Goal: Task Accomplishment & Management: Complete application form

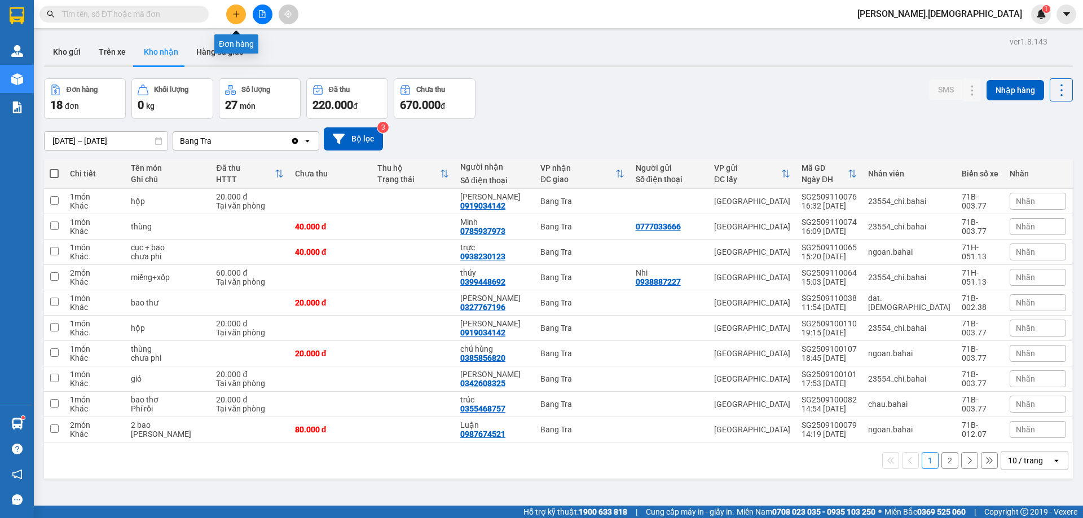
click at [235, 11] on icon "plus" at bounding box center [236, 14] width 8 height 8
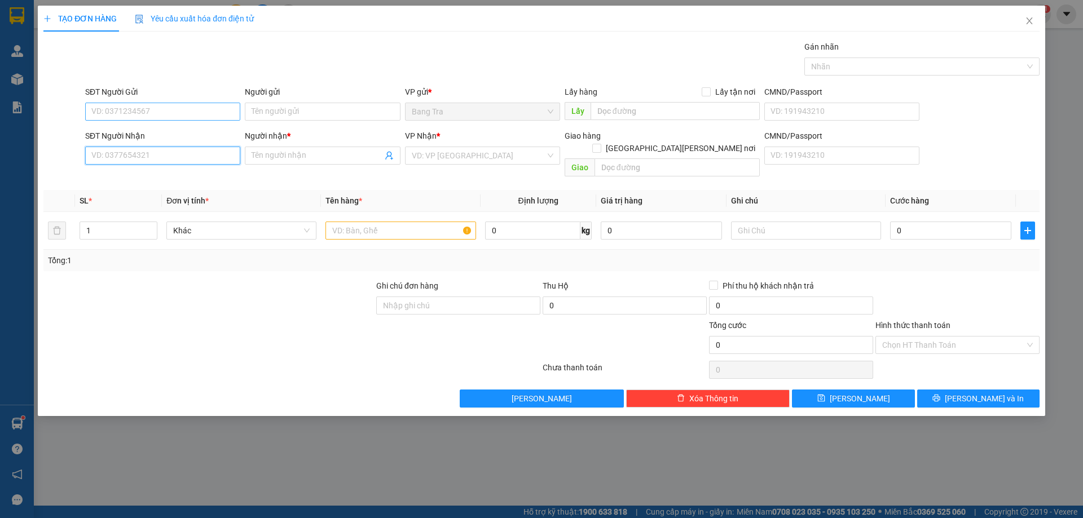
drag, startPoint x: 168, startPoint y: 153, endPoint x: 239, endPoint y: 120, distance: 78.5
click at [172, 149] on input "SĐT Người Nhận" at bounding box center [162, 156] width 155 height 18
click at [124, 165] on div "SĐT Người [PERSON_NAME] 077703" at bounding box center [162, 149] width 155 height 39
click at [131, 190] on th "SL *" at bounding box center [118, 201] width 87 height 22
click at [133, 164] on input "077703" at bounding box center [162, 156] width 155 height 18
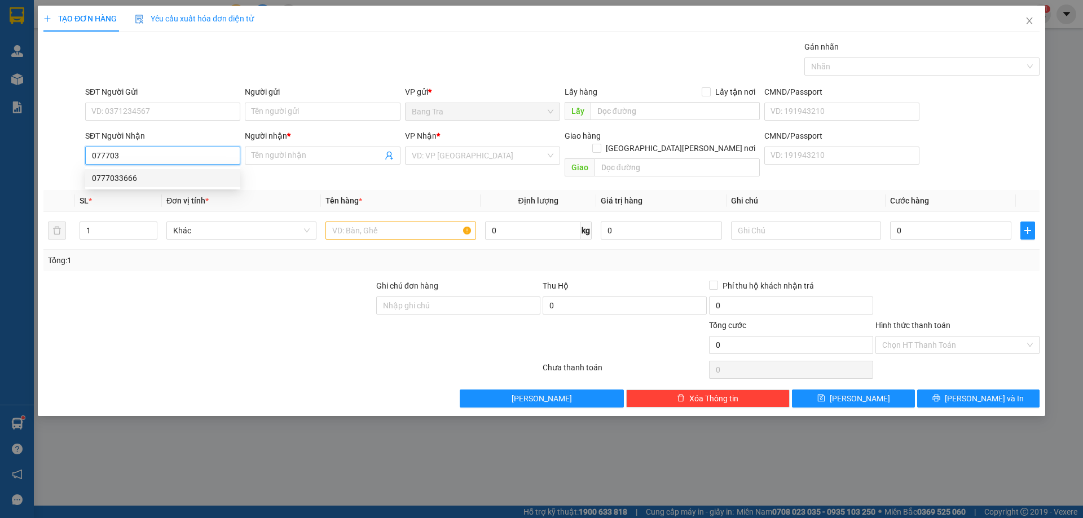
click at [164, 173] on div "0777033666" at bounding box center [163, 178] width 142 height 12
type input "0777033666"
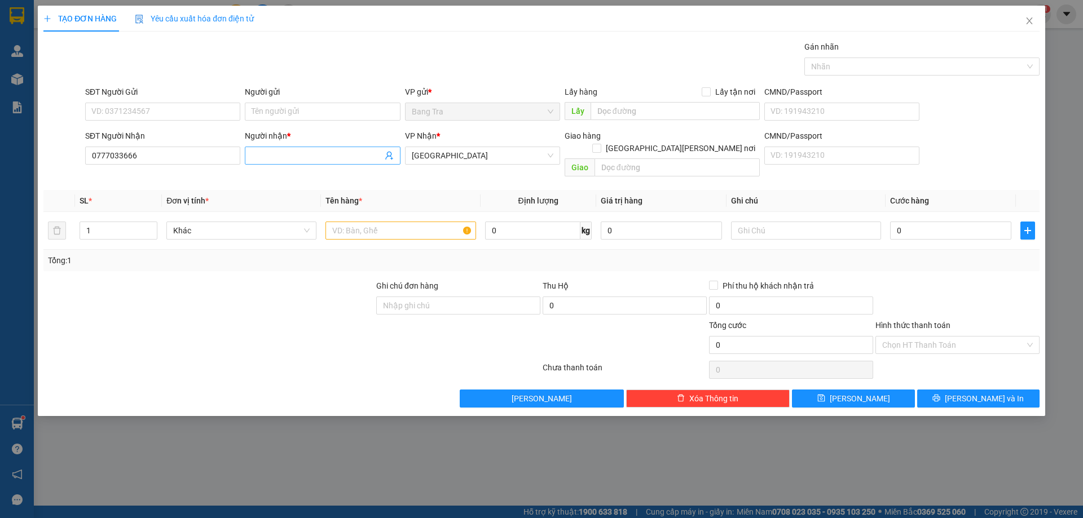
click at [303, 158] on input "Người nhận *" at bounding box center [317, 156] width 130 height 12
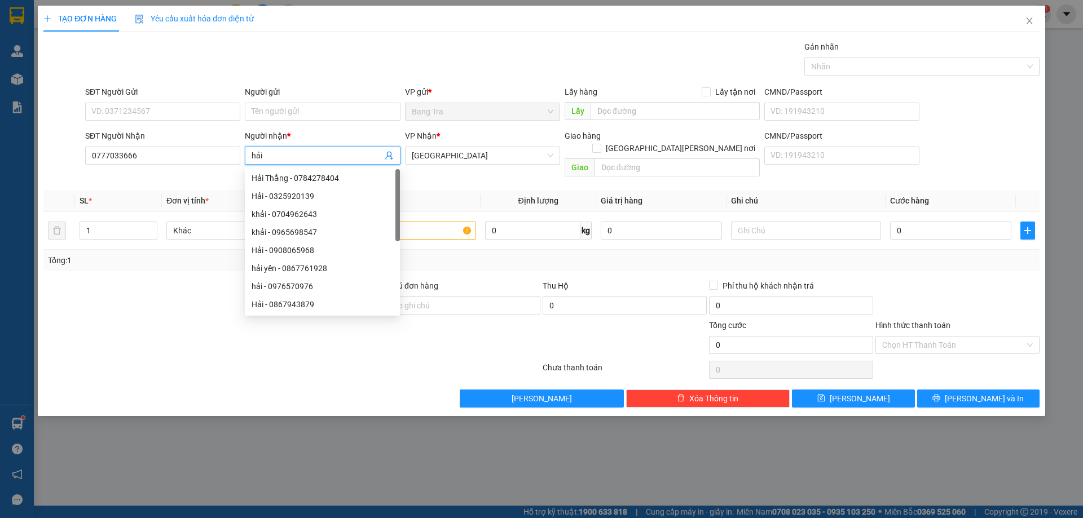
type input "hải"
click at [138, 101] on div "SĐT Người Gửi" at bounding box center [162, 94] width 155 height 17
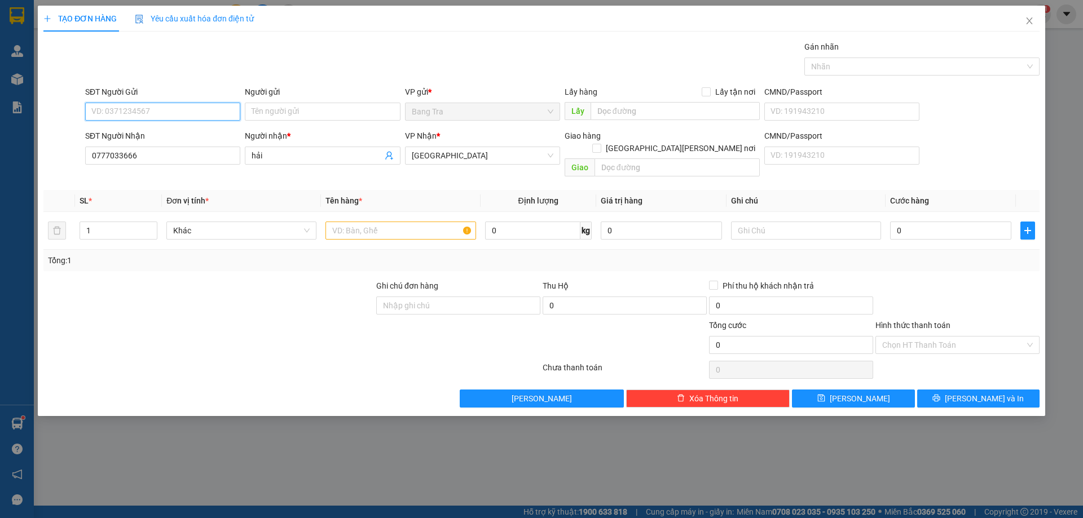
click at [168, 110] on input "SĐT Người Gửi" at bounding box center [162, 112] width 155 height 18
click at [127, 135] on div "0785937973 - [PERSON_NAME]" at bounding box center [163, 134] width 142 height 12
type input "0785937973"
type input "Minh"
click at [441, 222] on input "text" at bounding box center [401, 231] width 150 height 18
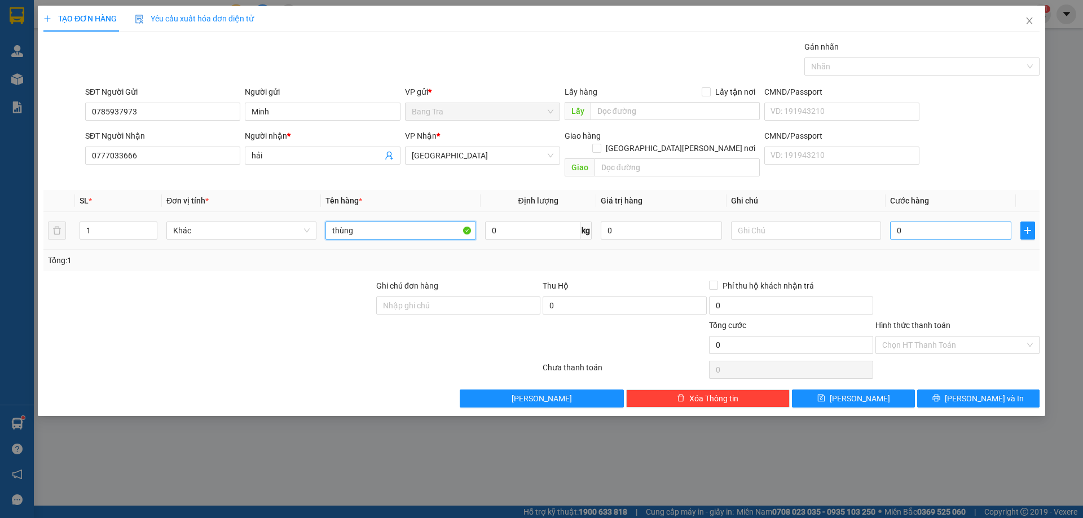
type input "thùng"
click at [973, 222] on input "0" at bounding box center [950, 231] width 121 height 18
type input "4"
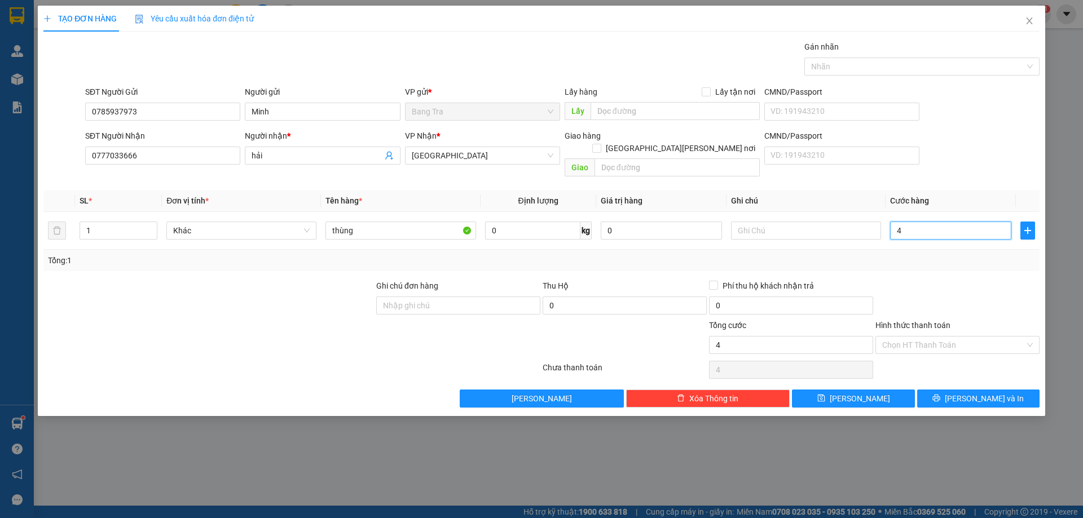
type input "40"
type input "400"
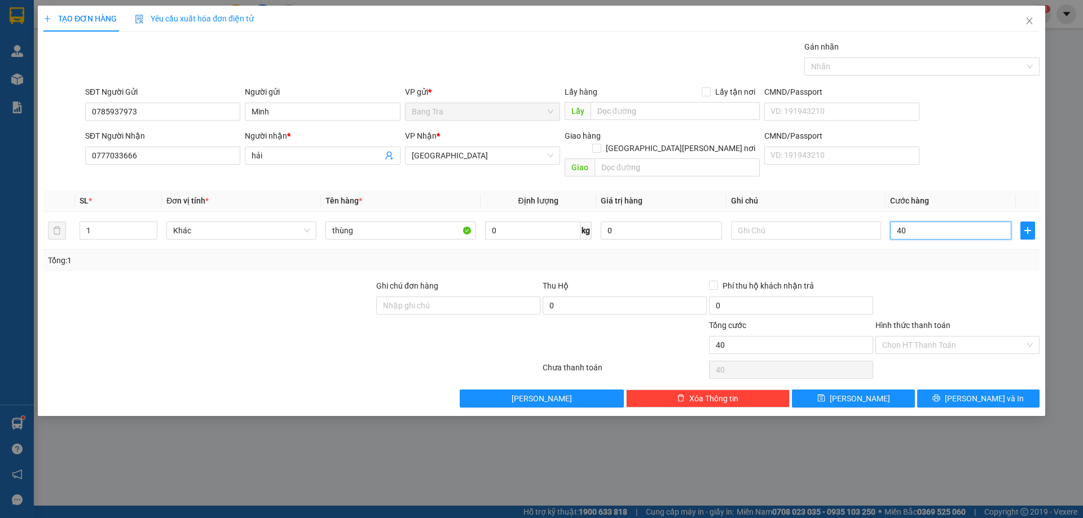
type input "400"
type input "4.000"
type input "40.000"
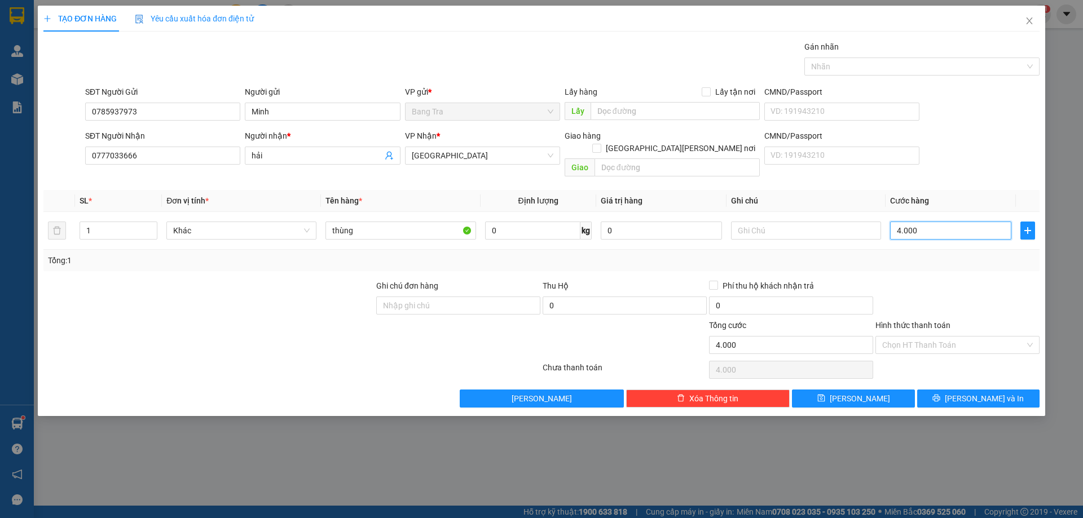
type input "40.000"
click at [1003, 390] on button "[PERSON_NAME] và In" at bounding box center [978, 399] width 122 height 18
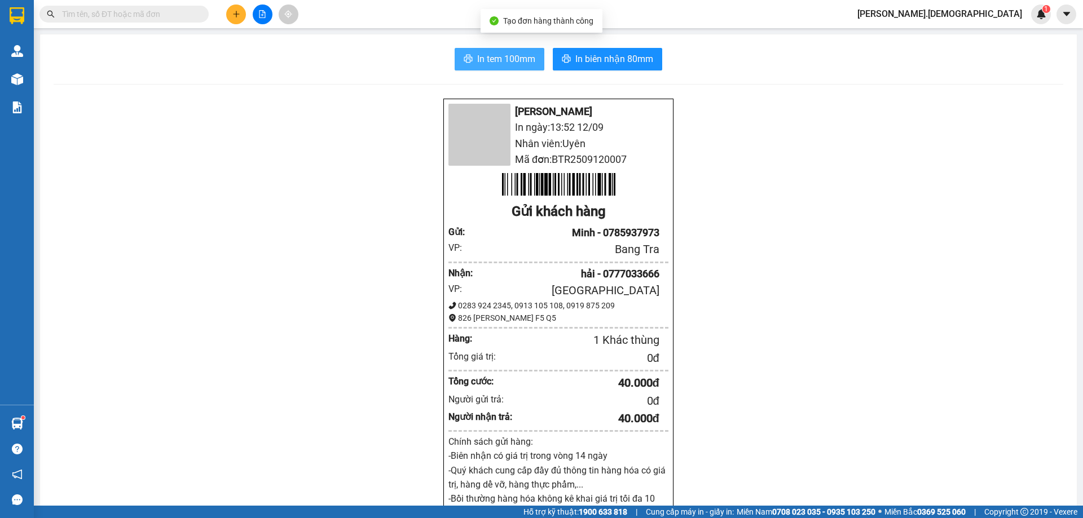
click at [518, 64] on span "In tem 100mm" at bounding box center [506, 59] width 58 height 14
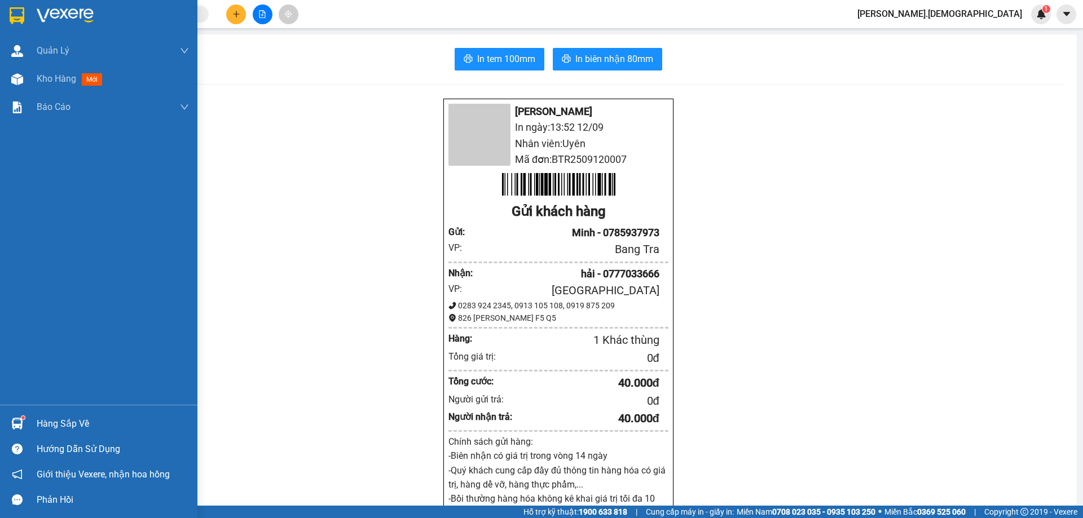
click at [24, 423] on div at bounding box center [17, 424] width 20 height 20
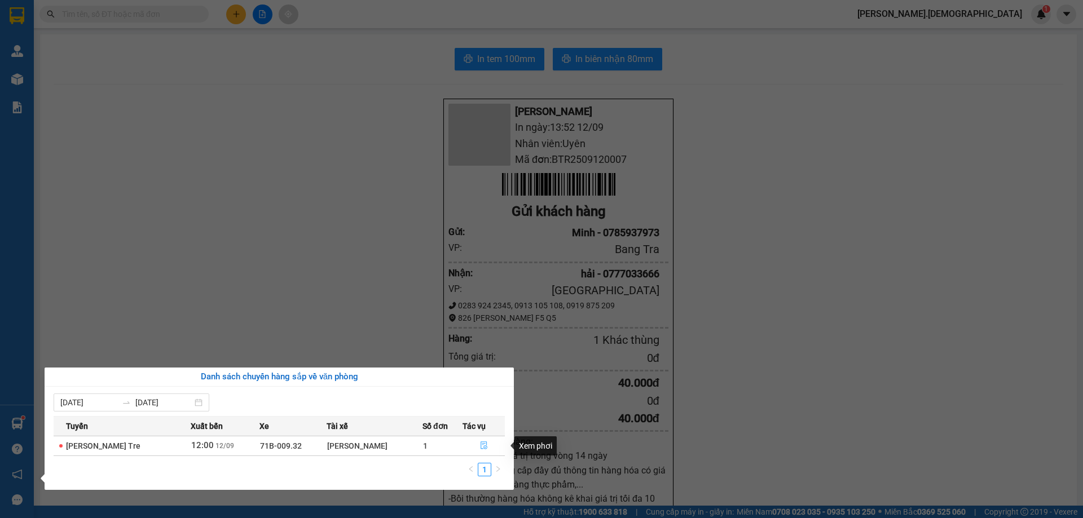
click at [480, 450] on span "file-done" at bounding box center [484, 446] width 8 height 9
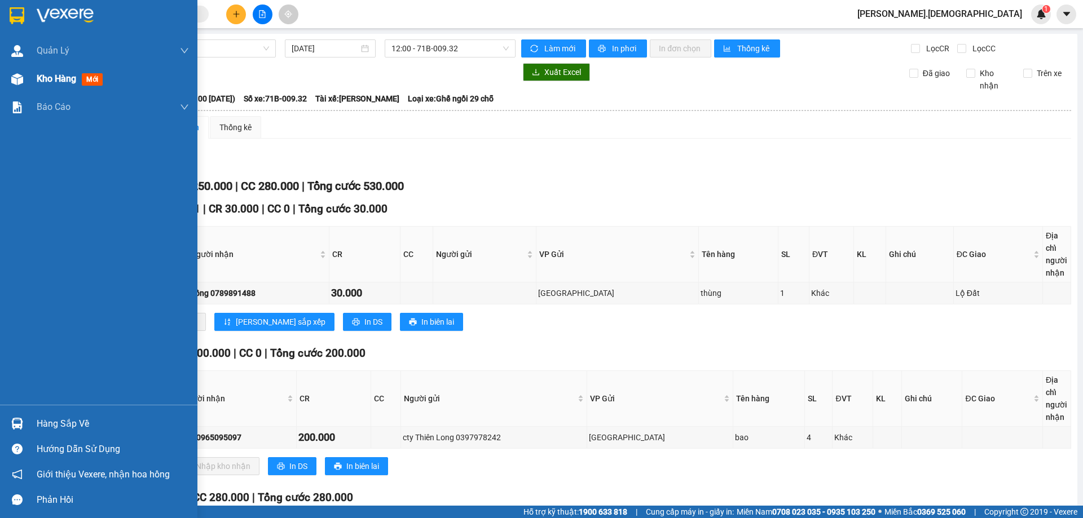
click at [72, 79] on span "Kho hàng" at bounding box center [56, 78] width 39 height 11
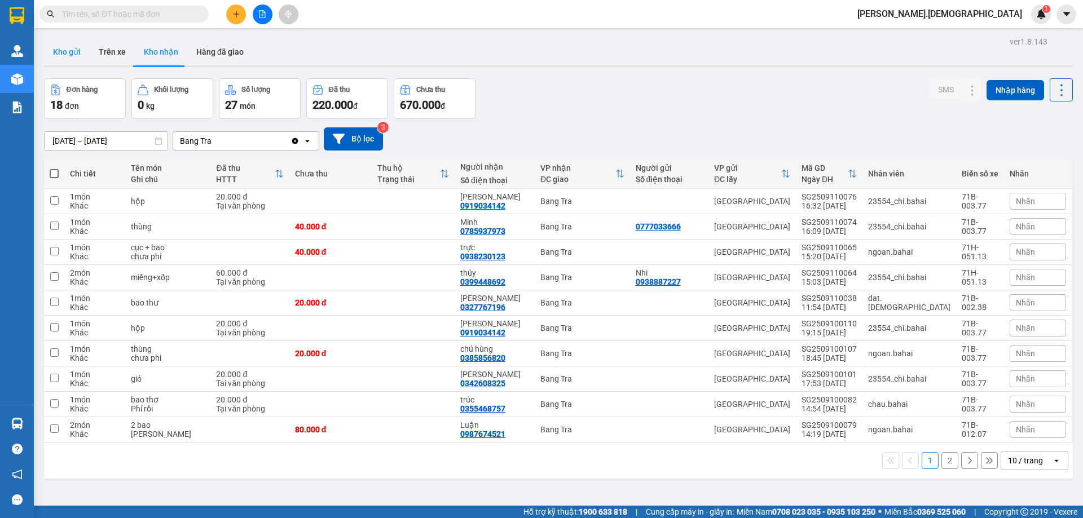
click at [68, 58] on button "Kho gửi" at bounding box center [67, 51] width 46 height 27
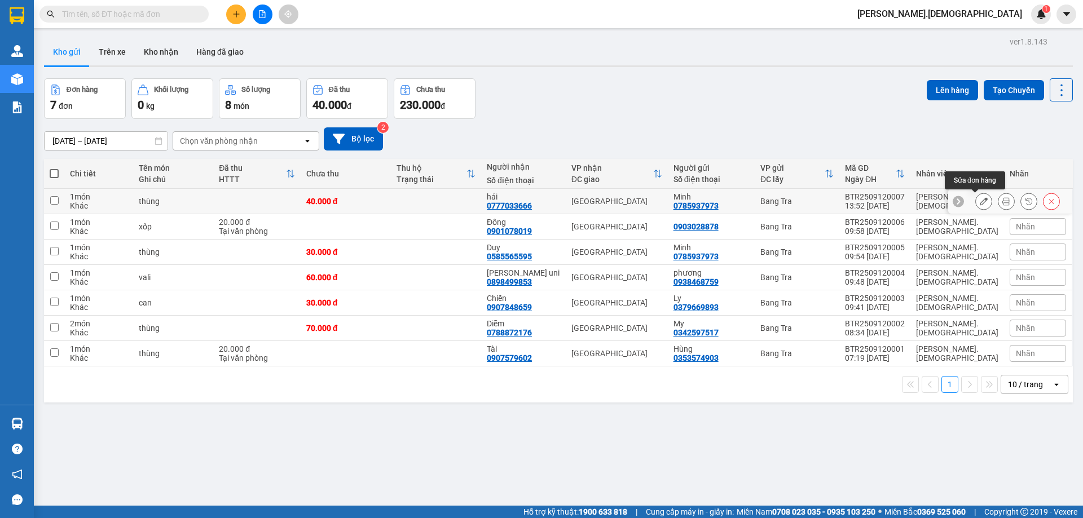
click at [980, 202] on icon at bounding box center [984, 201] width 8 height 8
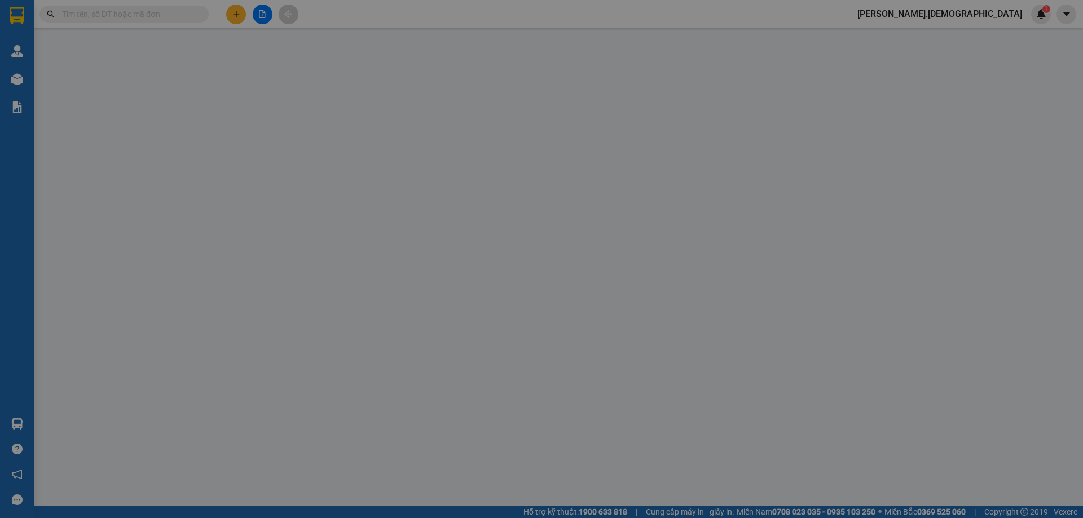
type input "0785937973"
type input "Minh"
type input "0777033666"
type input "hải"
type input "40.000"
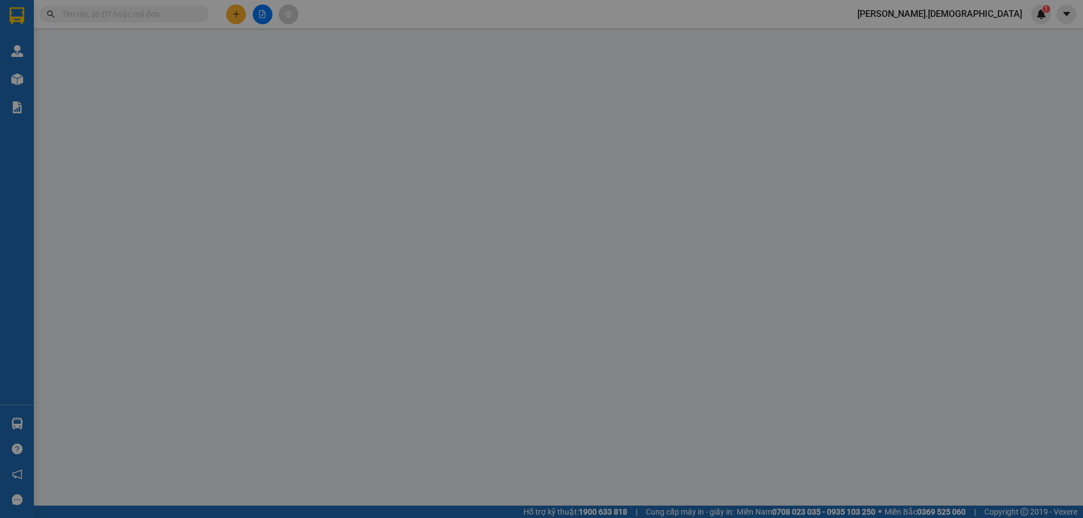
type input "40.000"
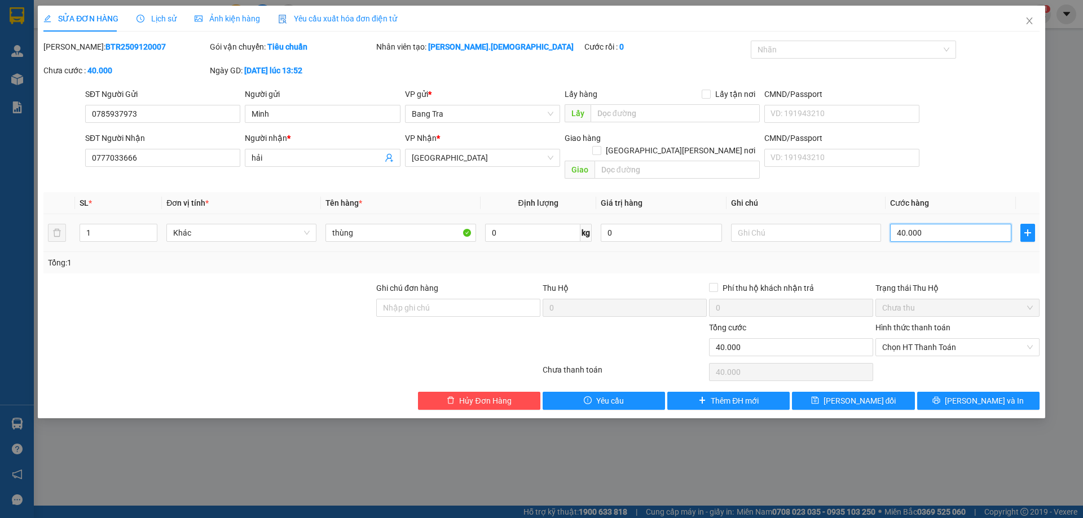
click at [903, 224] on input "40.000" at bounding box center [950, 233] width 121 height 18
click at [898, 224] on input "40.000" at bounding box center [950, 233] width 121 height 18
click at [900, 224] on input "40.000" at bounding box center [950, 233] width 121 height 18
type input "0"
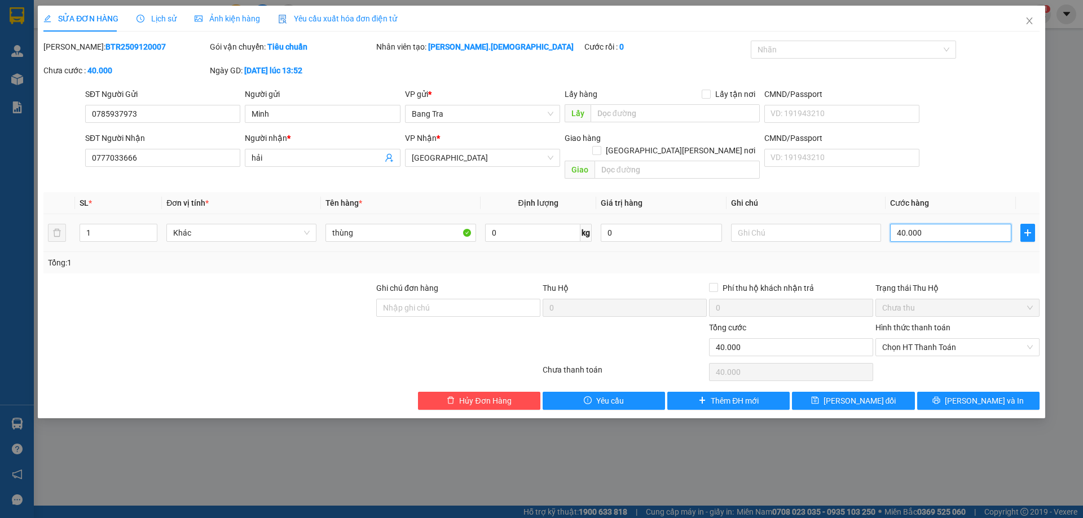
type input "0.000"
type input "60.000"
click at [940, 397] on span "printer" at bounding box center [937, 401] width 8 height 9
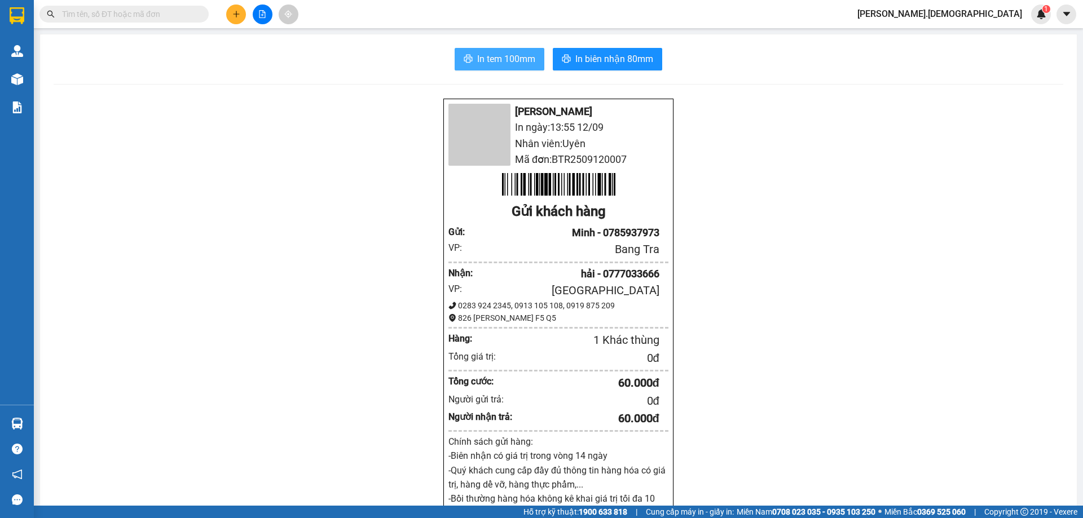
click at [481, 57] on span "In tem 100mm" at bounding box center [506, 59] width 58 height 14
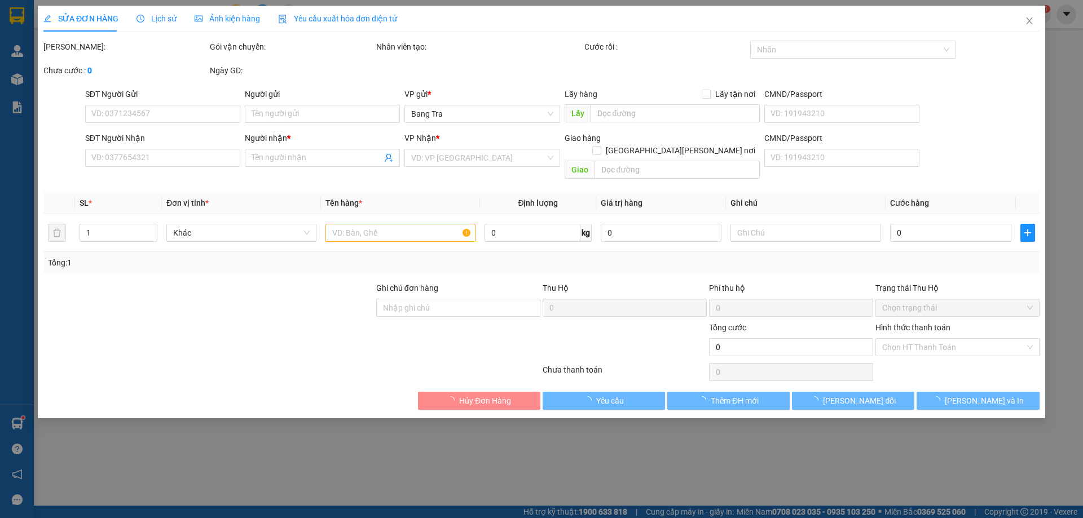
type input "0785937973"
type input "Minh"
type input "0777033666"
type input "hải"
type input "60.000"
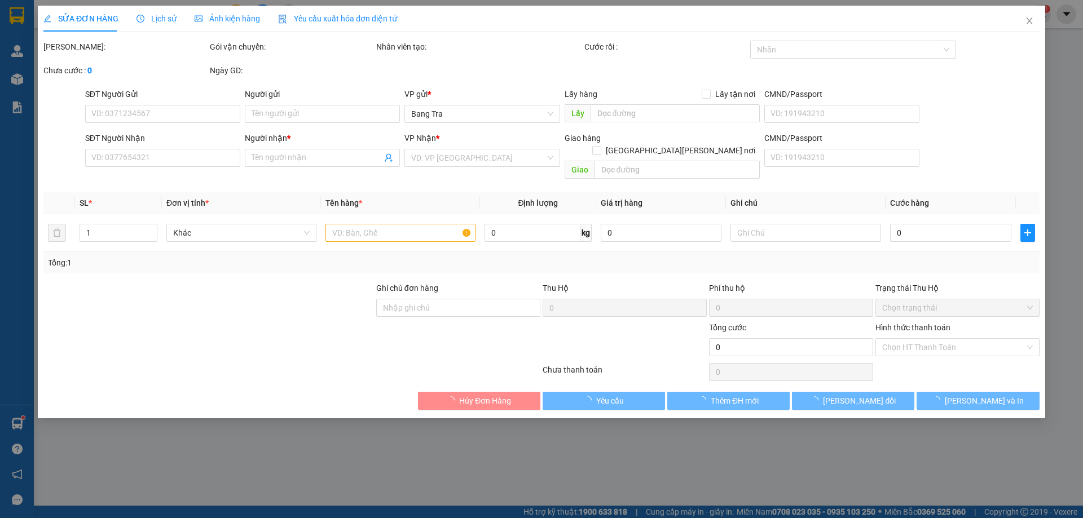
type input "60.000"
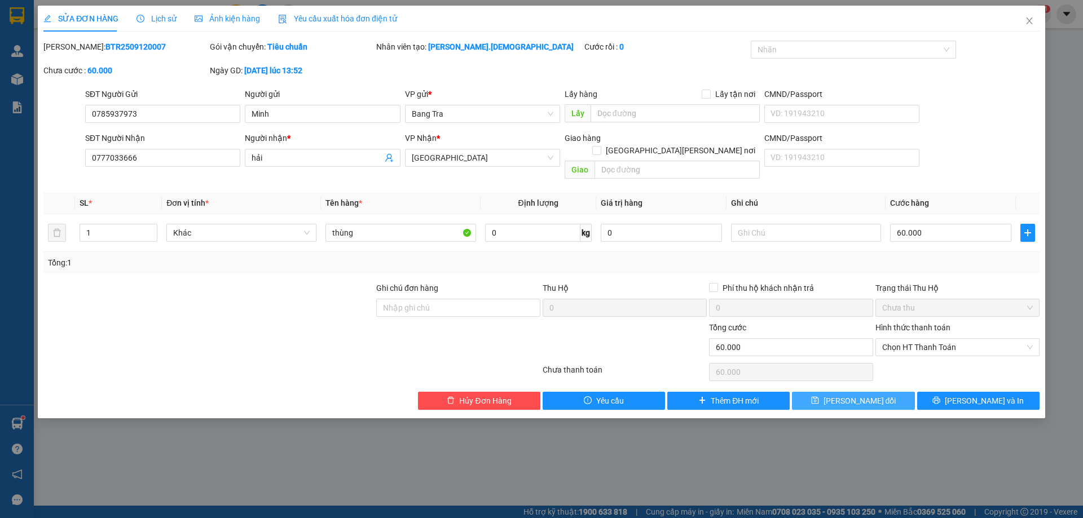
click at [870, 395] on span "[PERSON_NAME] đổi" at bounding box center [860, 401] width 73 height 12
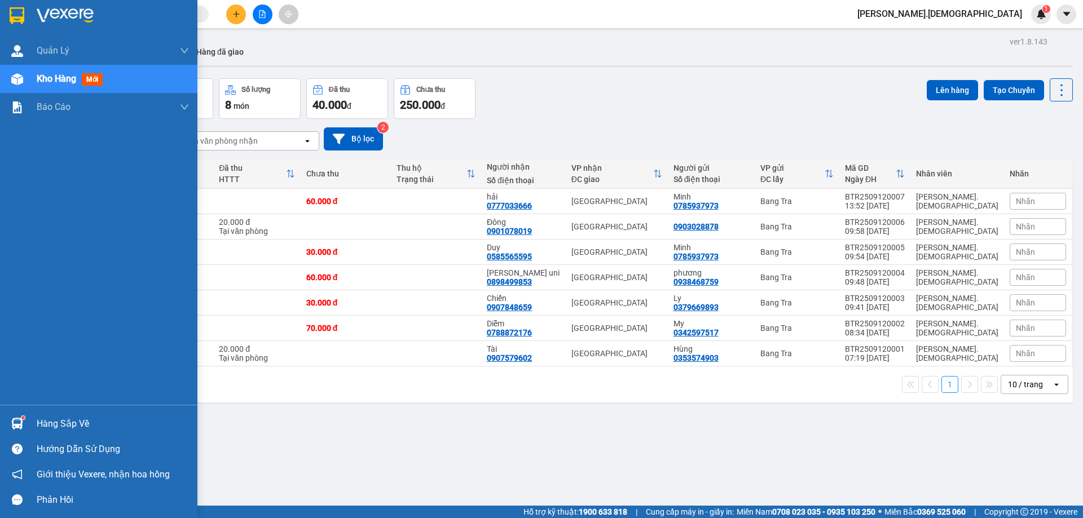
click at [16, 424] on img at bounding box center [17, 424] width 12 height 12
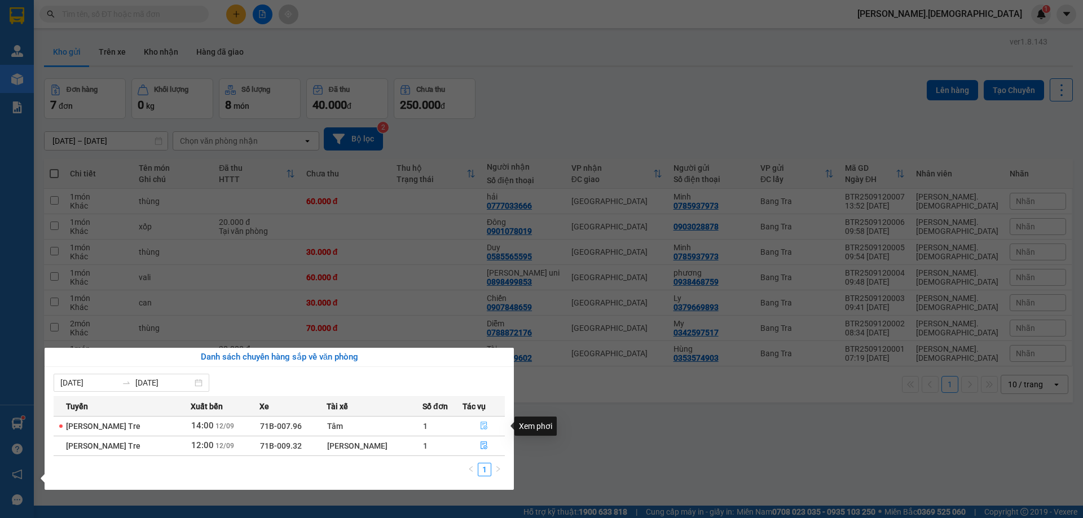
click at [485, 429] on button "button" at bounding box center [483, 426] width 41 height 18
